Goal: Task Accomplishment & Management: Manage account settings

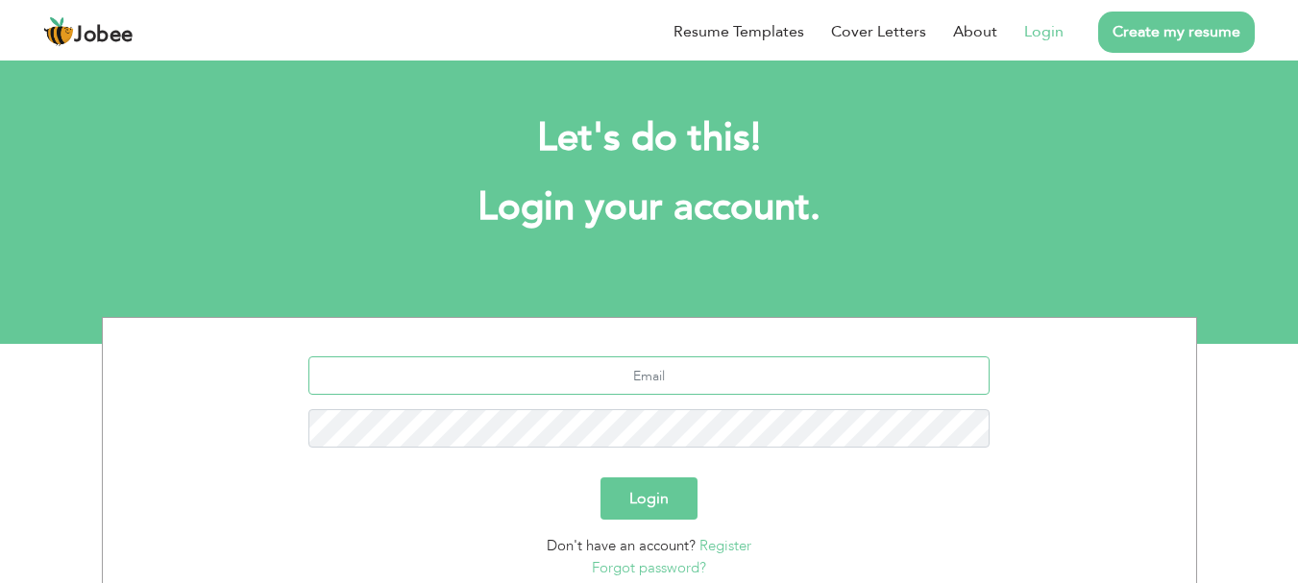
click at [702, 384] on input "text" at bounding box center [648, 376] width 681 height 38
type input "[EMAIL_ADDRESS][DOMAIN_NAME]"
click at [655, 508] on button "Login" at bounding box center [649, 499] width 97 height 42
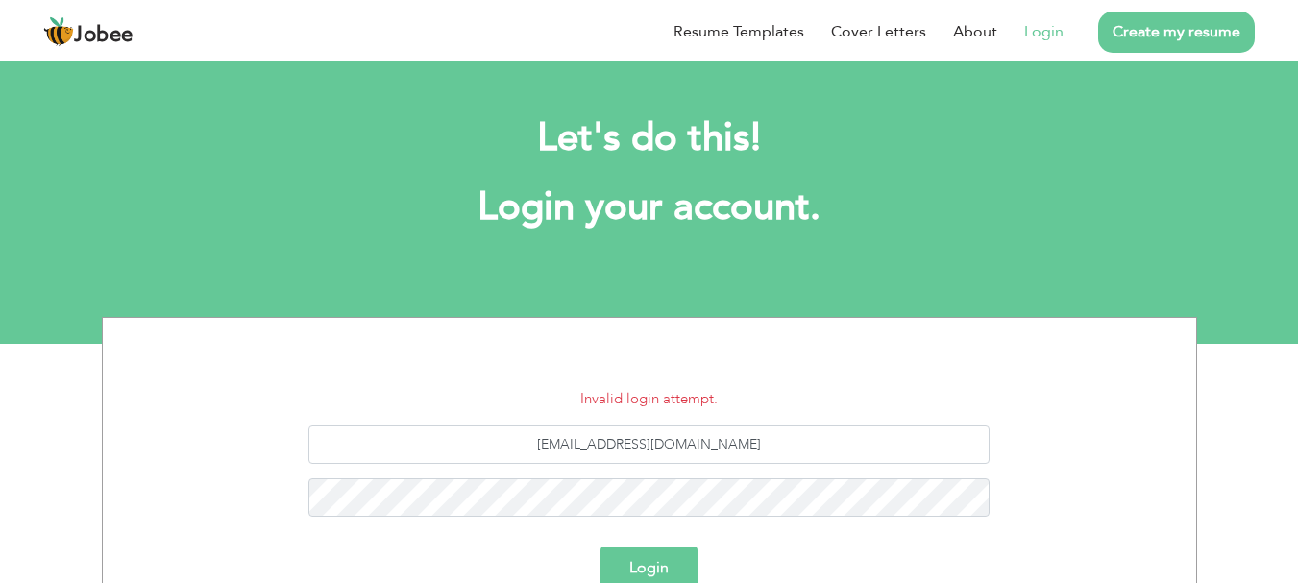
click at [676, 568] on button "Login" at bounding box center [649, 568] width 97 height 42
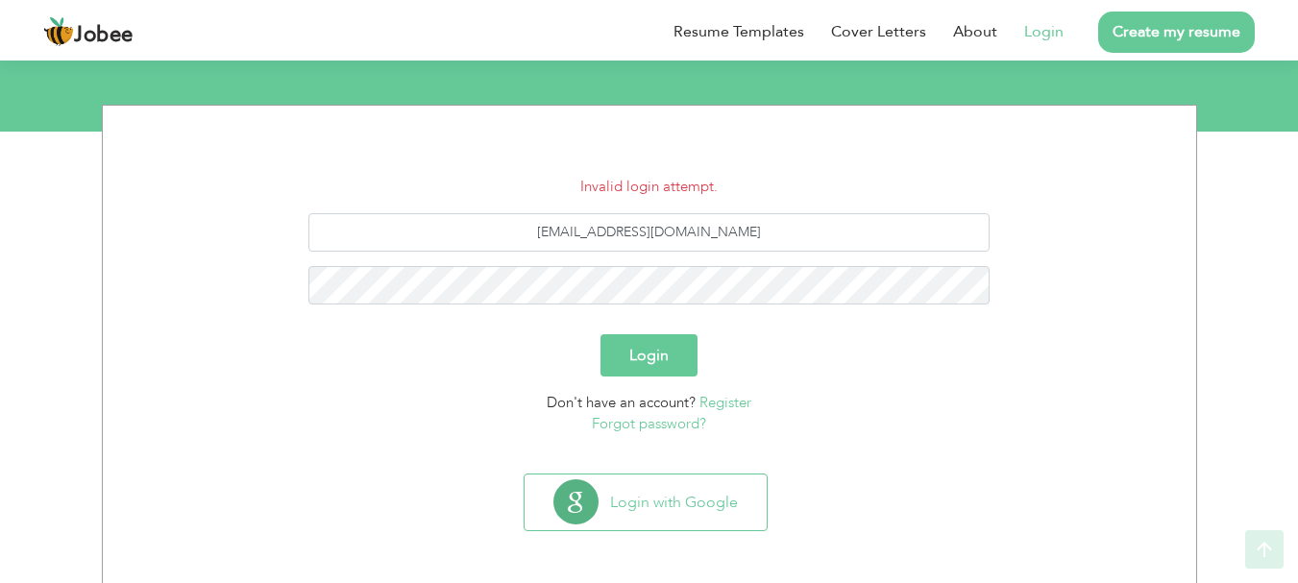
scroll to position [215, 0]
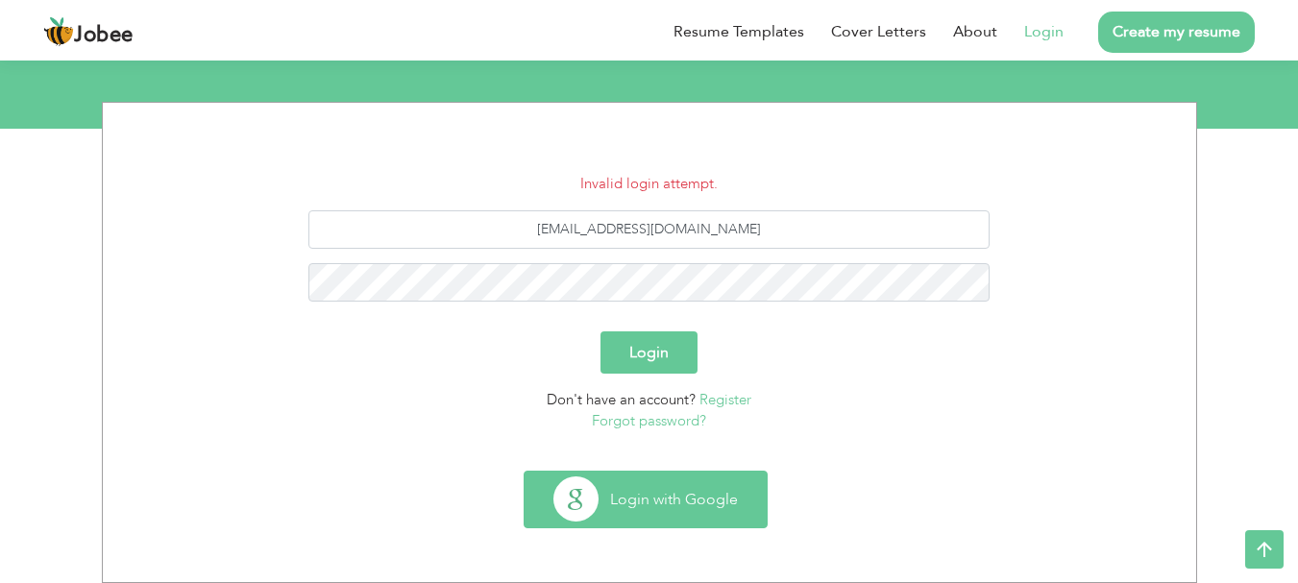
click at [681, 511] on button "Login with Google" at bounding box center [646, 500] width 242 height 56
